Goal: Task Accomplishment & Management: Manage account settings

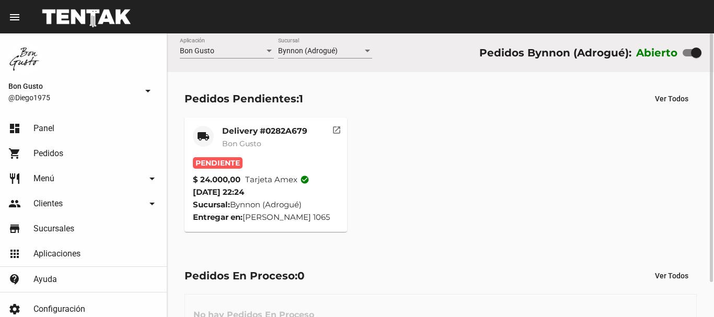
click at [313, 136] on mat-card-header "local_shipping Delivery #0282A679 Bon Gusto" at bounding box center [266, 141] width 146 height 31
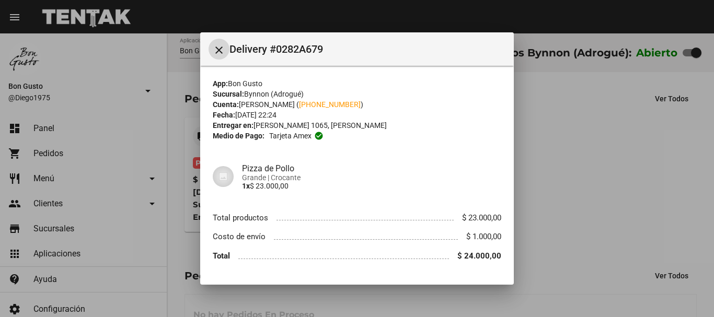
scroll to position [29, 0]
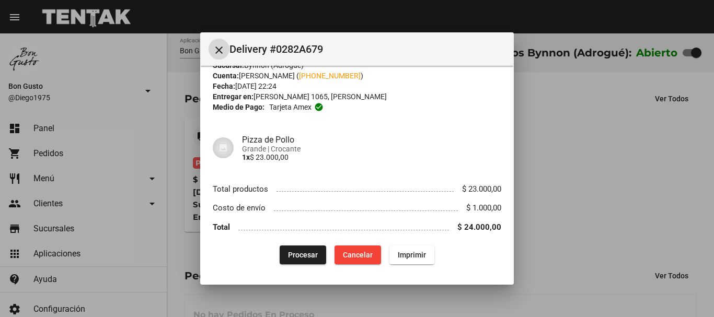
click at [306, 255] on span "Procesar" at bounding box center [303, 255] width 30 height 8
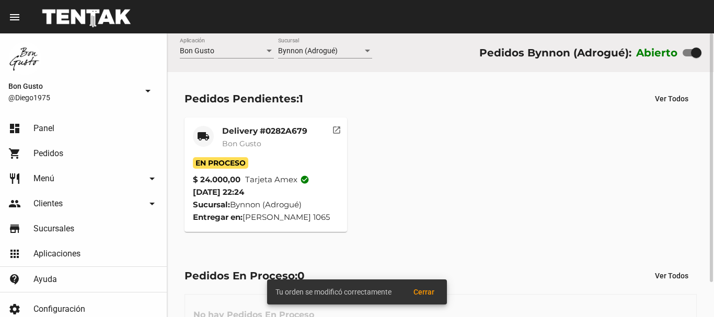
click at [292, 173] on span "Tarjeta amex check_circle" at bounding box center [277, 179] width 64 height 13
click at [333, 128] on mat-icon "open_in_new" at bounding box center [336, 128] width 9 height 9
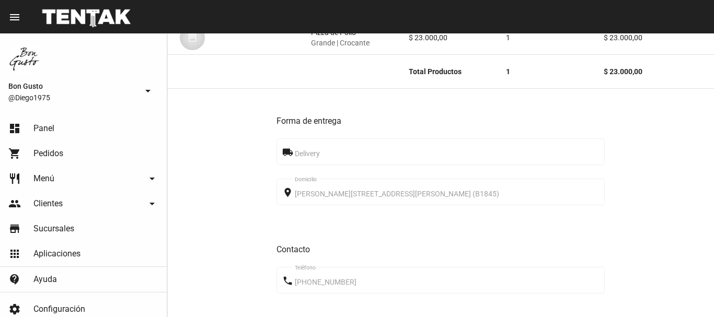
scroll to position [508, 0]
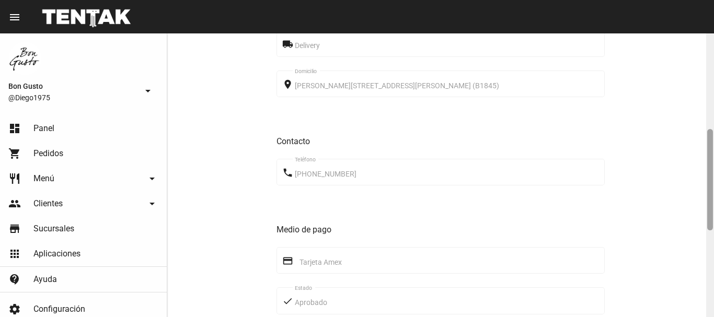
drag, startPoint x: 708, startPoint y: 242, endPoint x: 696, endPoint y: 160, distance: 83.0
click at [693, 158] on div "Pedido move_to_inbox Referencia: 0282a679 - En Proceso App: Bon Gusto Sucursal:…" at bounding box center [440, 175] width 546 height 284
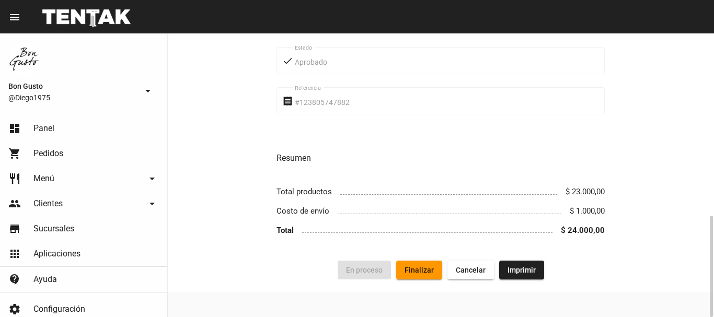
click at [432, 261] on button "Finalizar" at bounding box center [419, 270] width 46 height 19
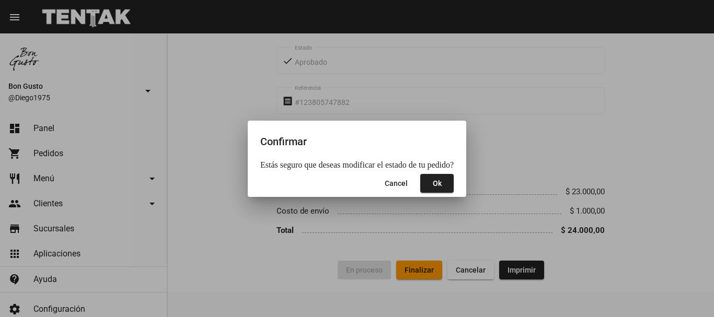
click at [447, 173] on mat-dialog-actions "Cancel Ok" at bounding box center [356, 183] width 193 height 27
click at [434, 185] on span "Ok" at bounding box center [437, 183] width 9 height 8
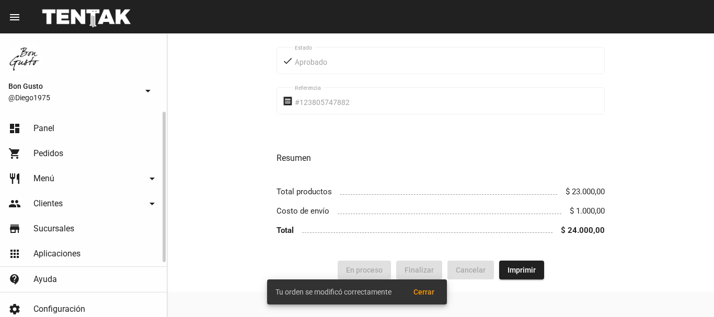
click at [74, 124] on link "dashboard Panel" at bounding box center [83, 128] width 167 height 25
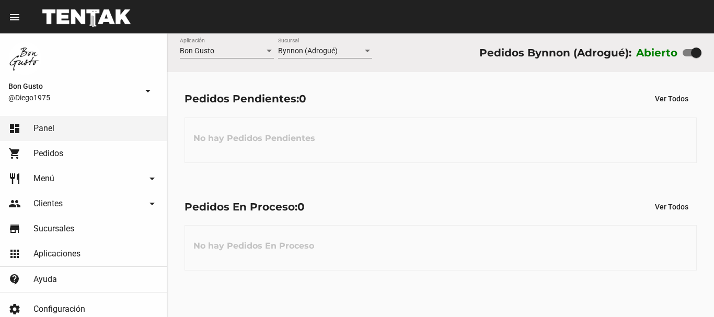
click at [693, 56] on div at bounding box center [696, 53] width 10 height 10
click at [688, 56] on input "checkbox" at bounding box center [687, 56] width 1 height 1
checkbox input "false"
